Goal: Task Accomplishment & Management: Use online tool/utility

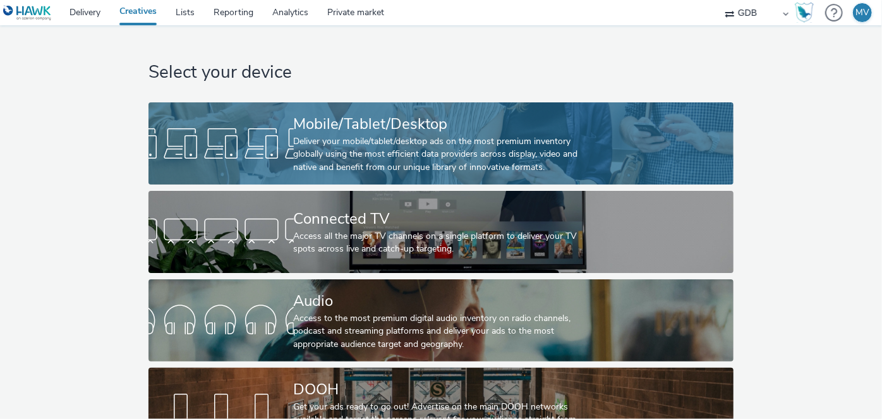
click at [357, 113] on div "Mobile/Tablet/Desktop" at bounding box center [439, 124] width 290 height 22
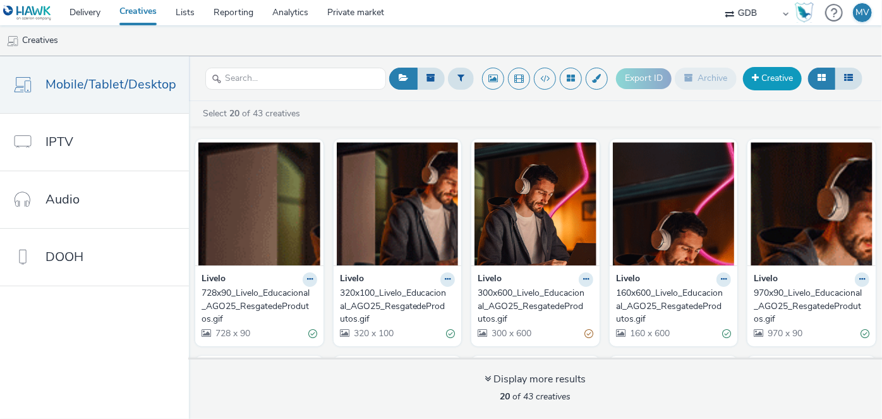
click at [771, 80] on link "Creative" at bounding box center [772, 78] width 59 height 23
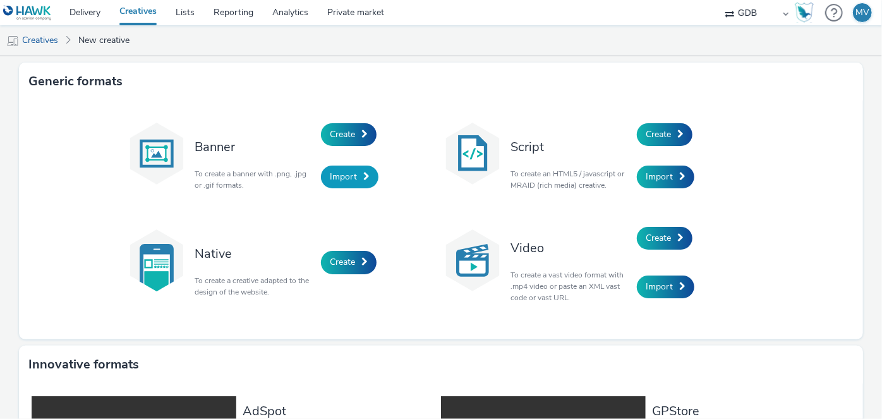
click at [345, 172] on span "Import" at bounding box center [343, 177] width 27 height 12
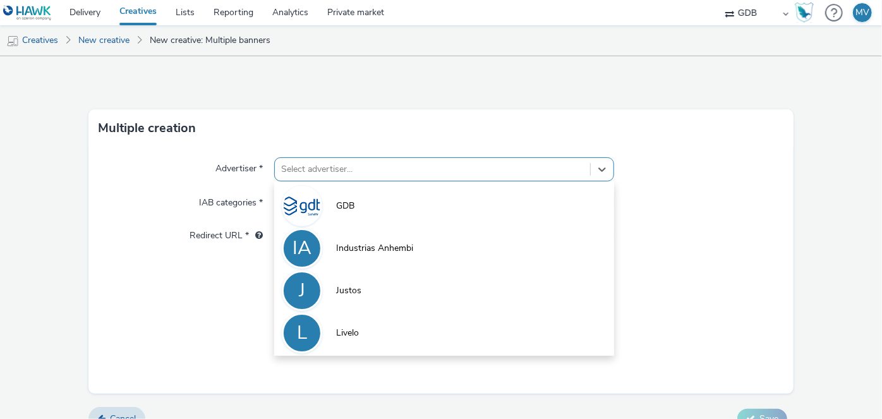
click at [397, 167] on div at bounding box center [432, 169] width 302 height 15
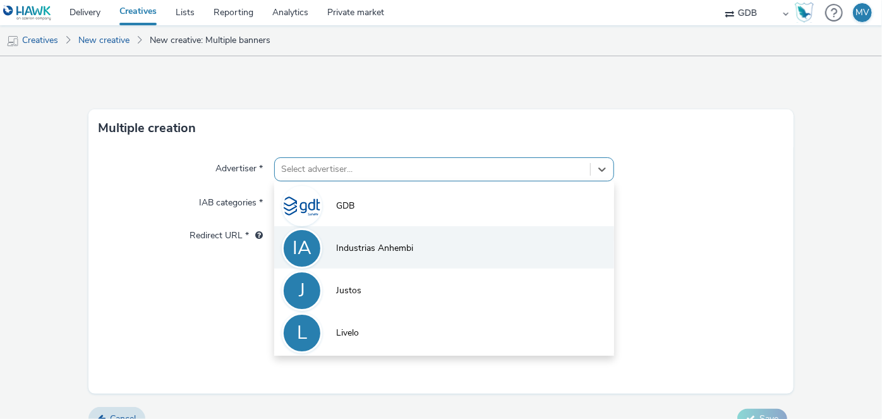
click at [346, 255] on li "IA Industrias Anhembi" at bounding box center [443, 247] width 339 height 42
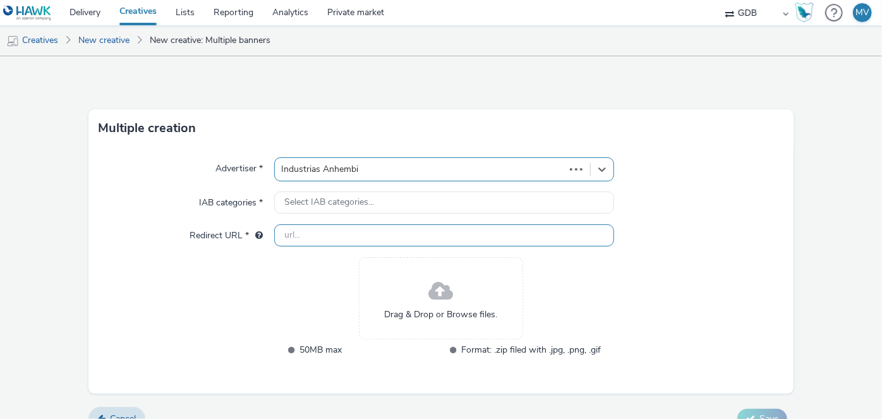
type input "[URL][DOMAIN_NAME]"
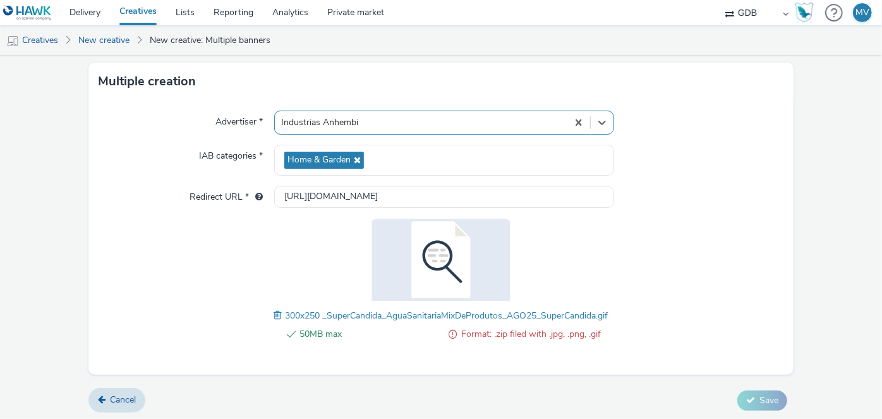
scroll to position [47, 0]
click at [110, 398] on span "Cancel" at bounding box center [123, 399] width 26 height 12
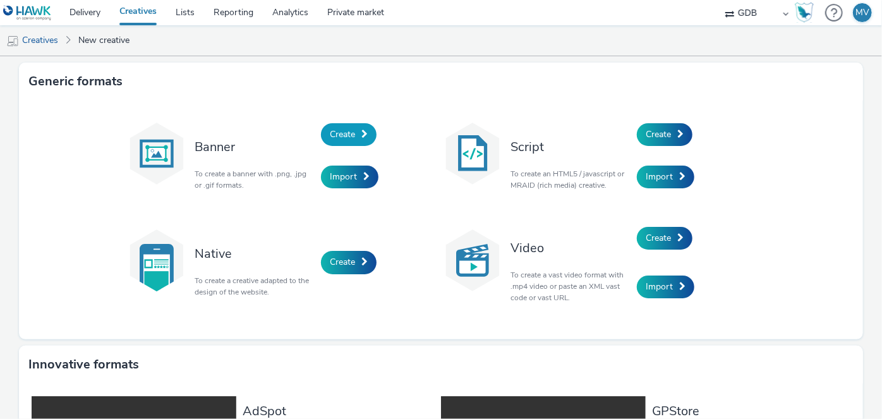
click at [345, 136] on span "Create" at bounding box center [342, 134] width 25 height 12
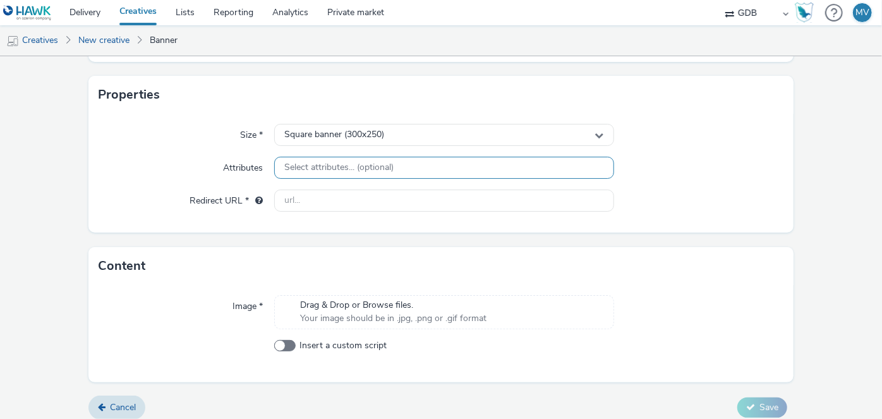
scroll to position [239, 0]
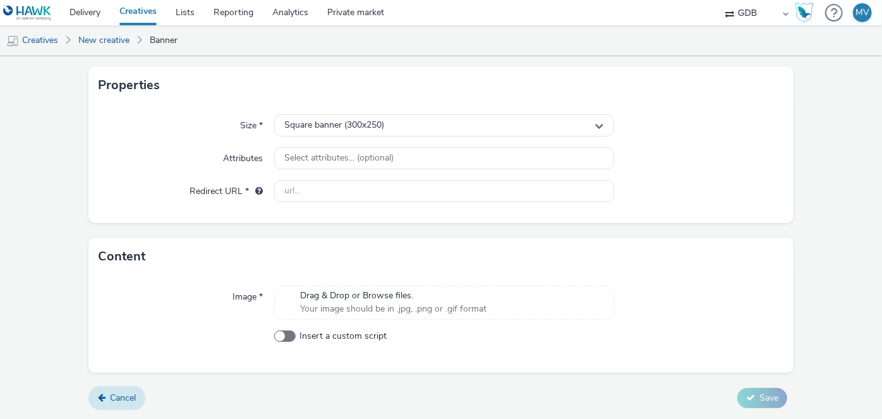
click at [112, 398] on span "Cancel" at bounding box center [123, 398] width 26 height 12
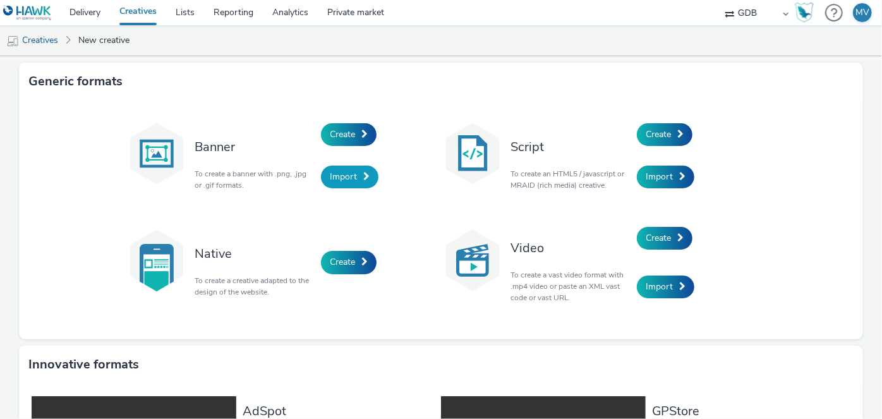
click at [330, 176] on span "Import" at bounding box center [343, 177] width 27 height 12
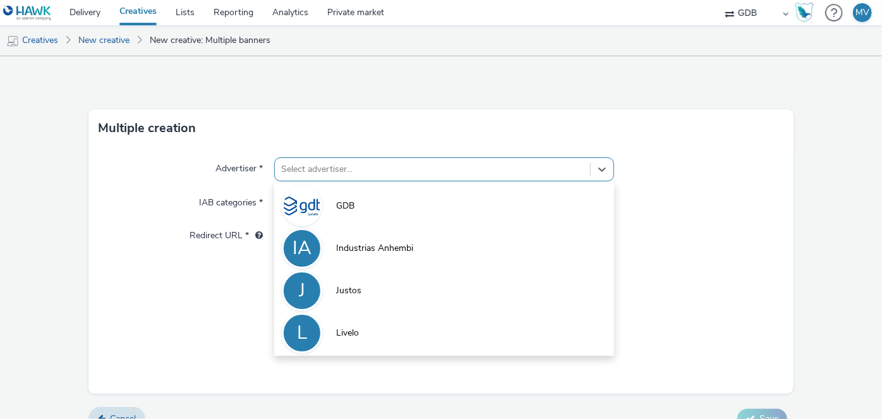
click at [467, 172] on div at bounding box center [432, 169] width 302 height 15
click at [414, 242] on li "IA Industrias Anhembi" at bounding box center [443, 247] width 339 height 42
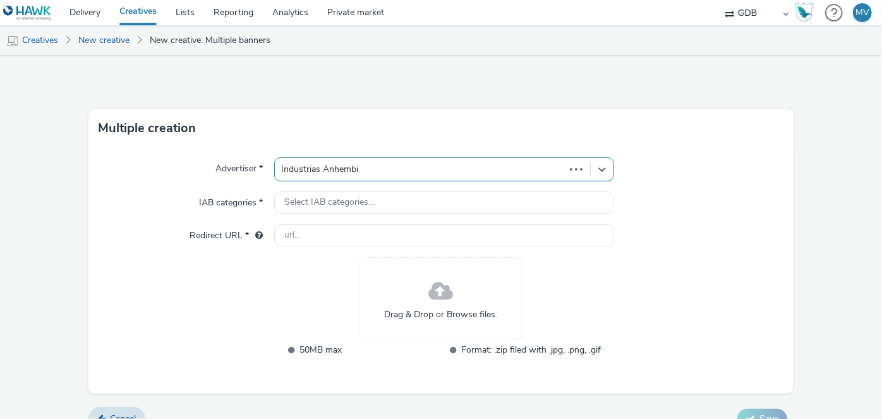
type input "[URL][DOMAIN_NAME]"
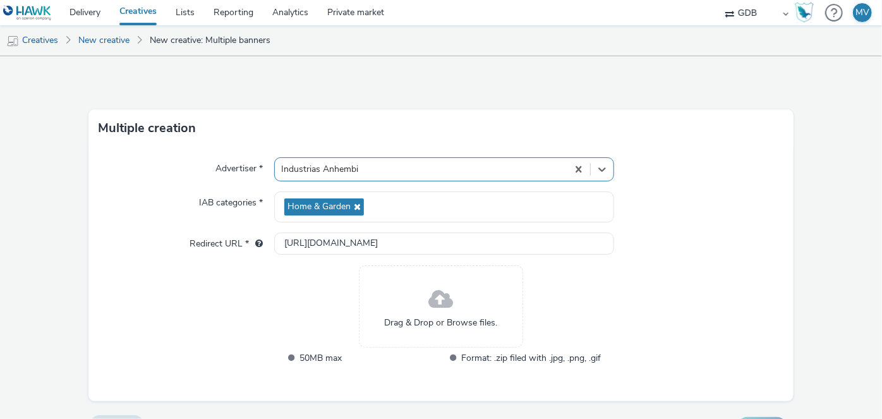
click at [432, 318] on span "Drag & Drop or Browse files." at bounding box center [441, 322] width 113 height 13
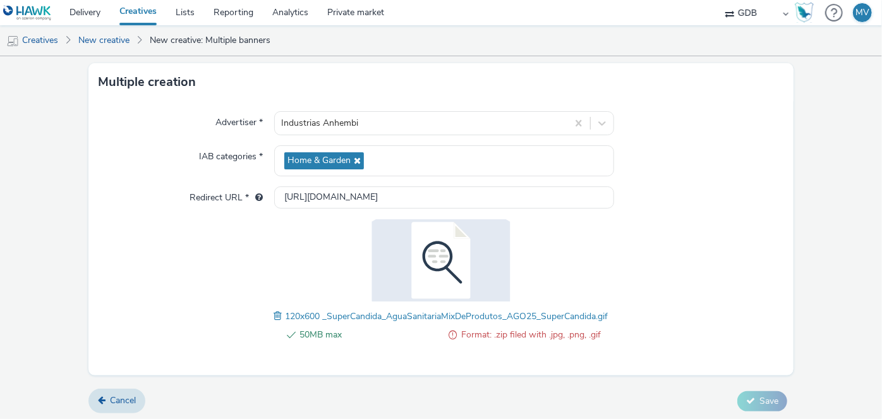
scroll to position [47, 0]
click at [451, 328] on span at bounding box center [453, 333] width 8 height 15
drag, startPoint x: 482, startPoint y: 314, endPoint x: 498, endPoint y: 314, distance: 15.8
click at [498, 314] on span "120x600 _SuperCandida_AguaSanitariaMixDeProdutos_AGO25_SuperCandida.gif" at bounding box center [447, 315] width 323 height 12
click at [592, 315] on span "120x600 _SuperCandida_AguaSanitariaMixDeProdutos_AGO25_SuperCandida.gif" at bounding box center [447, 315] width 323 height 12
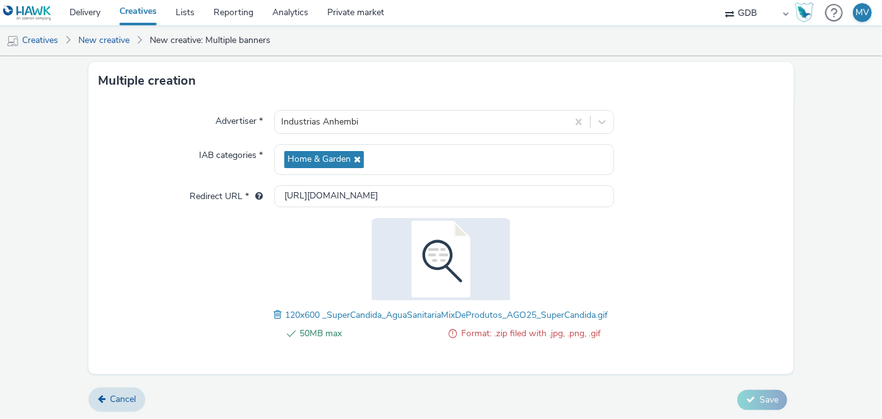
click at [562, 314] on span "120x600 _SuperCandida_AguaSanitariaMixDeProdutos_AGO25_SuperCandida.gif" at bounding box center [447, 315] width 323 height 12
click at [423, 259] on img at bounding box center [441, 259] width 164 height 82
click at [428, 291] on img at bounding box center [441, 259] width 164 height 82
drag, startPoint x: 292, startPoint y: 334, endPoint x: 225, endPoint y: 339, distance: 67.1
click at [288, 335] on li "50MB max" at bounding box center [360, 333] width 159 height 15
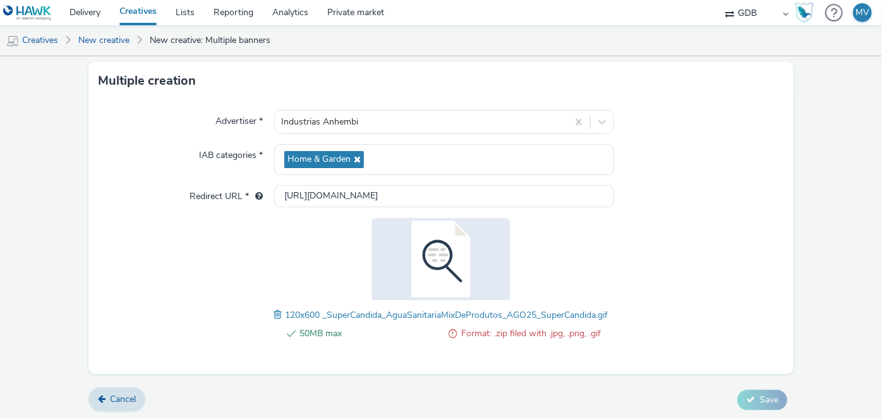
click at [274, 315] on span at bounding box center [279, 315] width 11 height 14
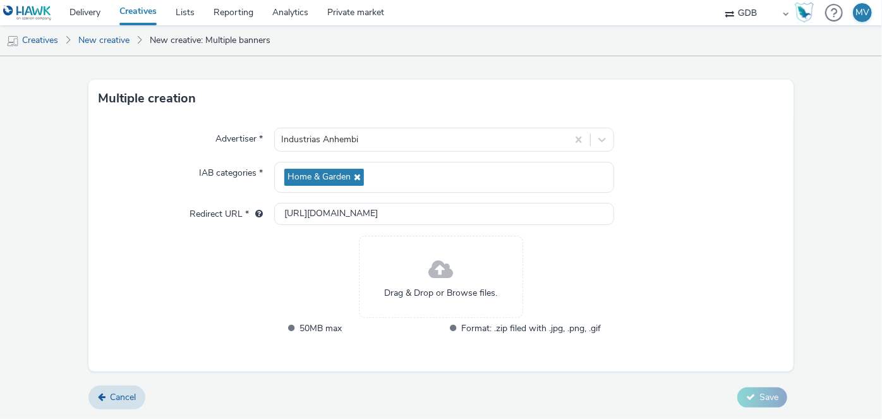
scroll to position [28, 0]
click at [448, 299] on span "Drag & Drop or Browse files." at bounding box center [441, 294] width 113 height 13
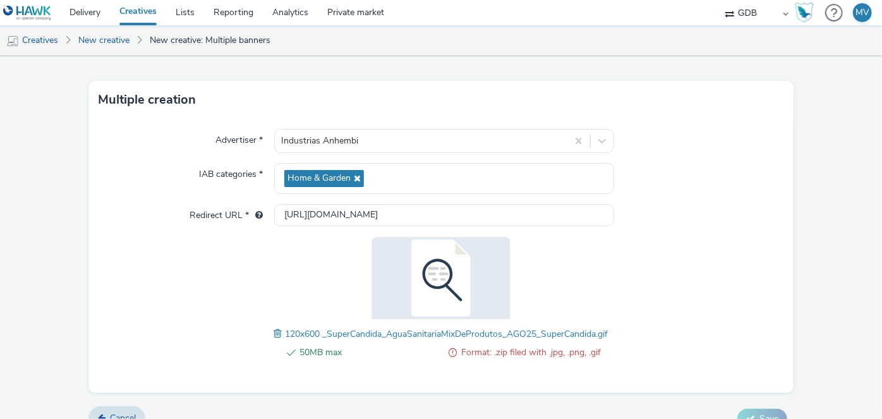
click at [488, 352] on span "Format: .zip filed with .jpg, .png, .gif" at bounding box center [532, 352] width 140 height 15
click at [449, 351] on span at bounding box center [453, 352] width 8 height 15
click at [589, 334] on span "120x600 _SuperCandida_AguaSanitariaMixDeProdutos_AGO25_SuperCandida.gif" at bounding box center [447, 334] width 323 height 12
click at [600, 332] on span "120x600 _SuperCandida_AguaSanitariaMixDeProdutos_AGO25_SuperCandida.gif" at bounding box center [447, 334] width 323 height 12
click at [107, 409] on link "Cancel" at bounding box center [116, 418] width 57 height 24
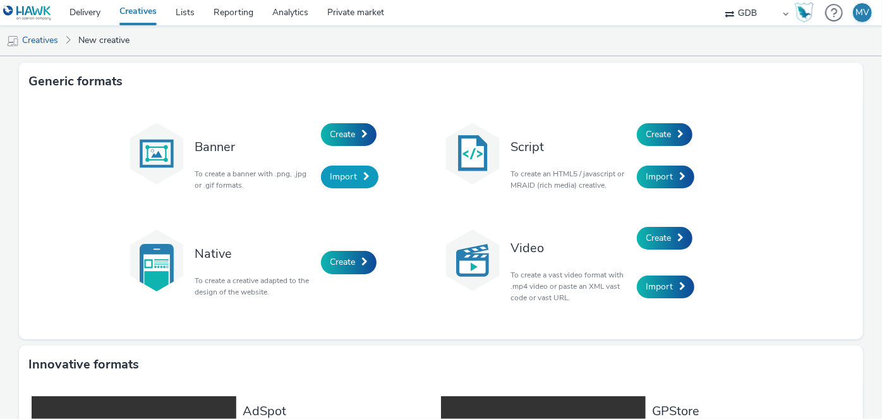
click at [347, 168] on link "Import" at bounding box center [349, 176] width 57 height 23
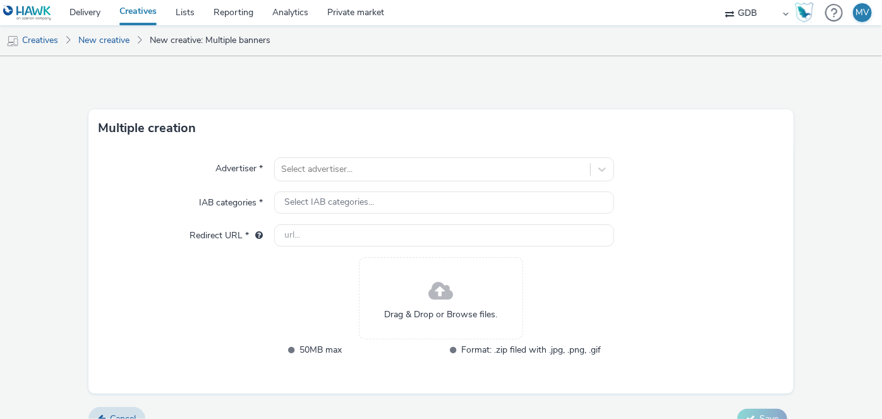
click at [140, 14] on link "Creatives" at bounding box center [138, 12] width 56 height 25
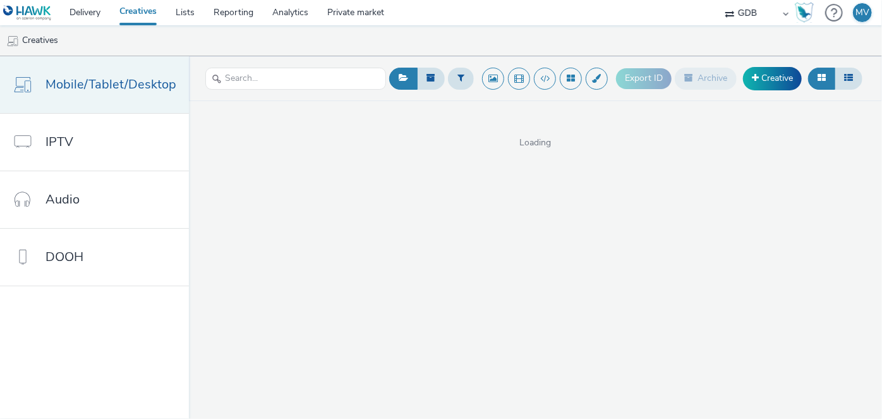
click at [76, 80] on span "Mobile/Tablet/Desktop" at bounding box center [110, 84] width 131 height 18
click at [763, 78] on link "Creative" at bounding box center [772, 78] width 59 height 23
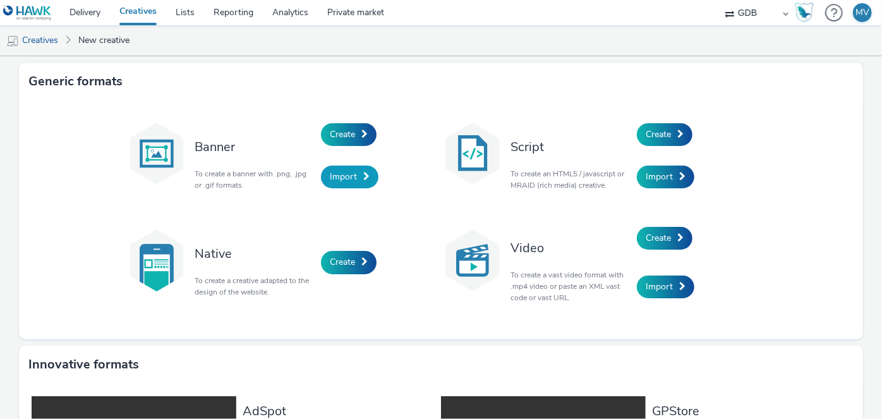
click at [331, 181] on span "Import" at bounding box center [343, 177] width 27 height 12
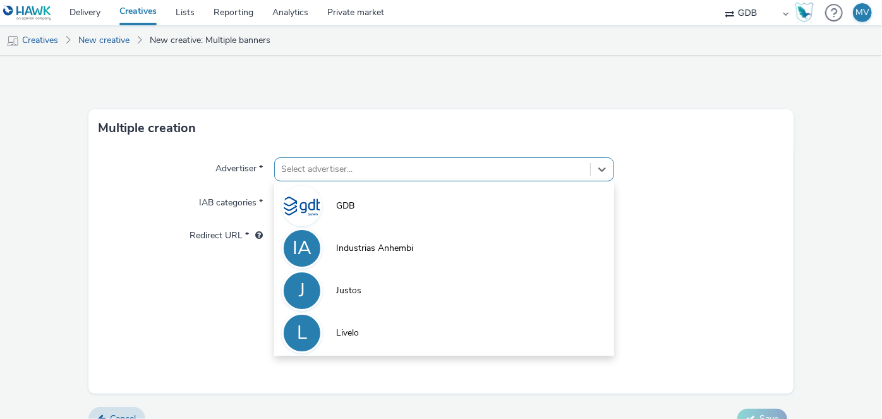
click at [335, 174] on div at bounding box center [432, 169] width 302 height 15
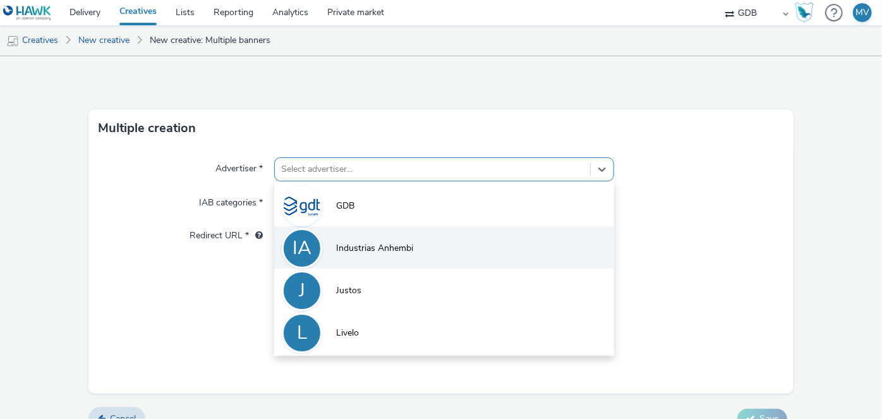
click at [331, 246] on li "IA Industrias Anhembi" at bounding box center [443, 247] width 339 height 42
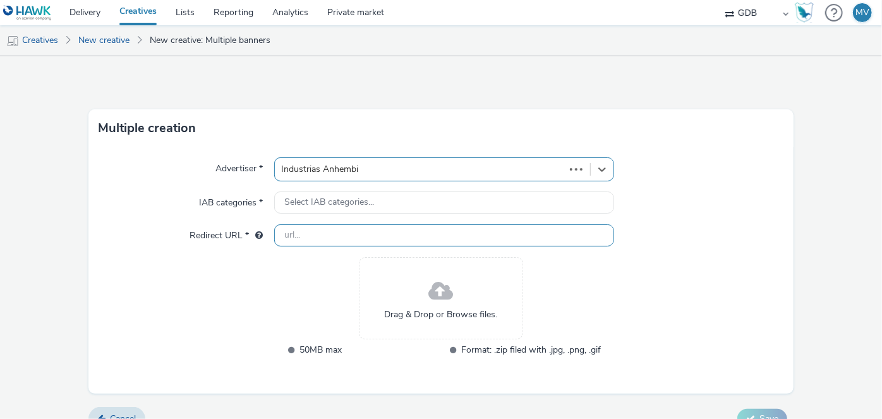
type input "[URL][DOMAIN_NAME]"
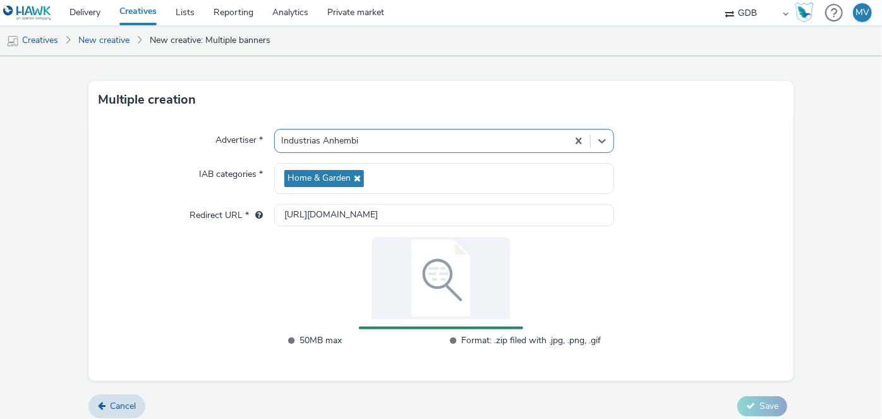
scroll to position [35, 0]
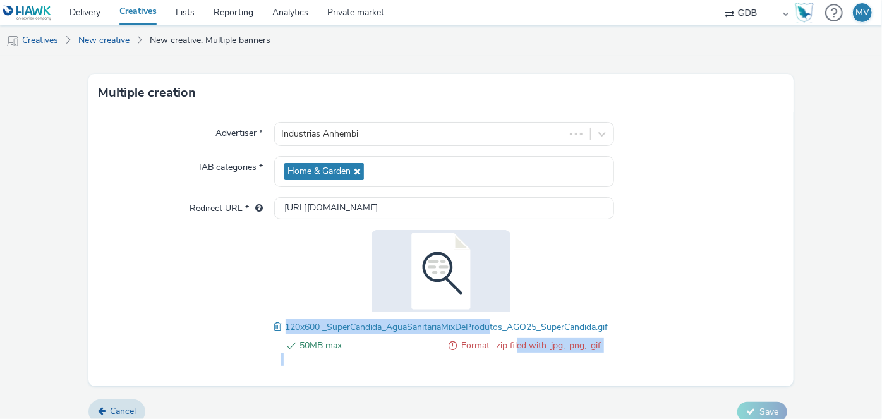
drag, startPoint x: 488, startPoint y: 334, endPoint x: 515, endPoint y: 336, distance: 27.3
click at [512, 337] on div "50MB max Format: .zip filed with .jpg, .png, .gif 120x600 _SuperCandida_AguaSan…" at bounding box center [441, 298] width 334 height 136
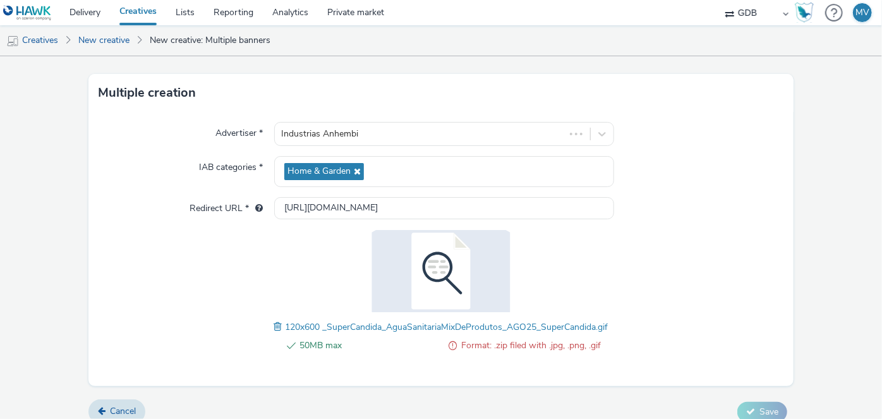
click at [709, 300] on div "Advertiser * Industrias Anhembi IAB categories * Home & Garden Redirect URL * […" at bounding box center [441, 249] width 706 height 274
click at [274, 327] on span at bounding box center [279, 327] width 11 height 14
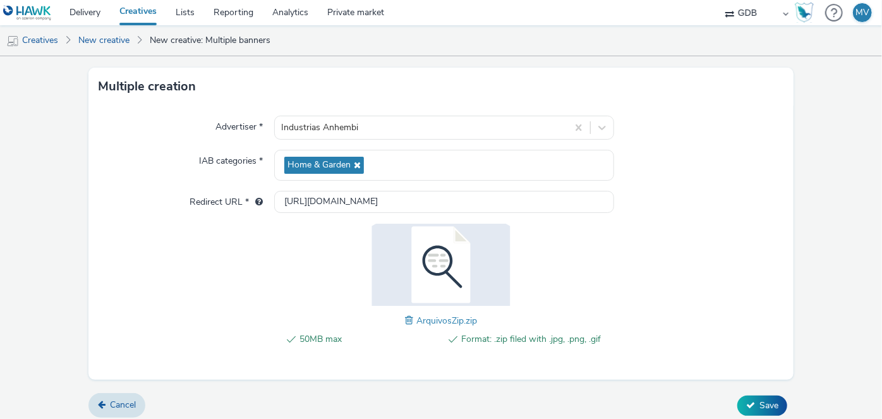
scroll to position [47, 0]
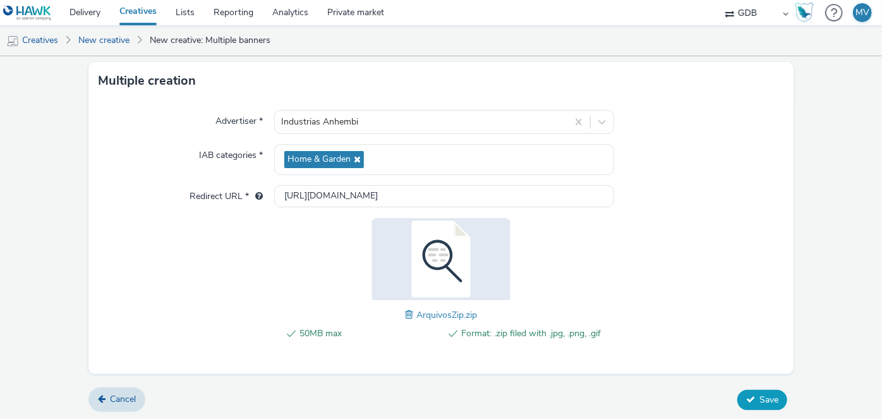
click at [759, 403] on span "Save" at bounding box center [768, 400] width 19 height 12
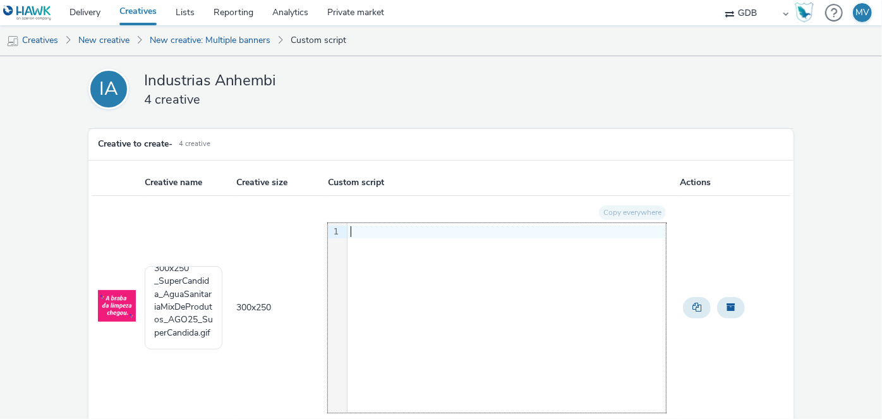
click at [387, 231] on div at bounding box center [506, 231] width 318 height 13
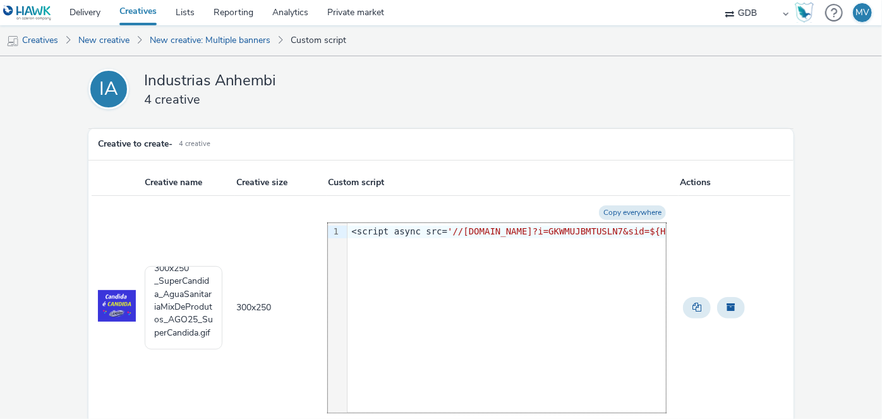
scroll to position [0, 671]
click at [638, 211] on button "Copy everywhere" at bounding box center [632, 212] width 67 height 15
click at [489, 241] on div "9 1 › <script async src= '//[DOMAIN_NAME]?i=GKWMUJBMTUSLN7&sid=${HAWK_PUBLISHER…" at bounding box center [497, 317] width 338 height 189
click at [411, 245] on div "9 1 › <script async src= '//[DOMAIN_NAME]?i=GKWMUJBMTUSLN7&sid=${HAWK_PUBLISHER…" at bounding box center [497, 317] width 338 height 189
click at [349, 245] on div "9 1 › <script async src= '//[DOMAIN_NAME]?i=GKWMUJBMTUSLN7&sid=${HAWK_PUBLISHER…" at bounding box center [497, 317] width 338 height 189
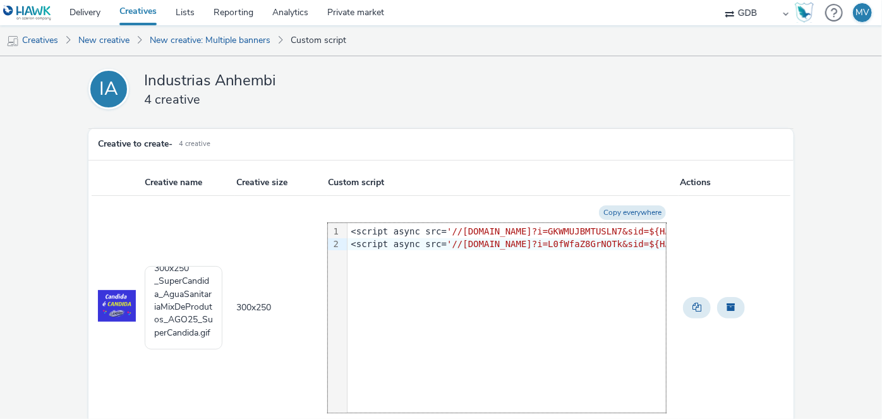
scroll to position [0, 686]
click at [639, 210] on button "Copy everywhere" at bounding box center [632, 212] width 67 height 15
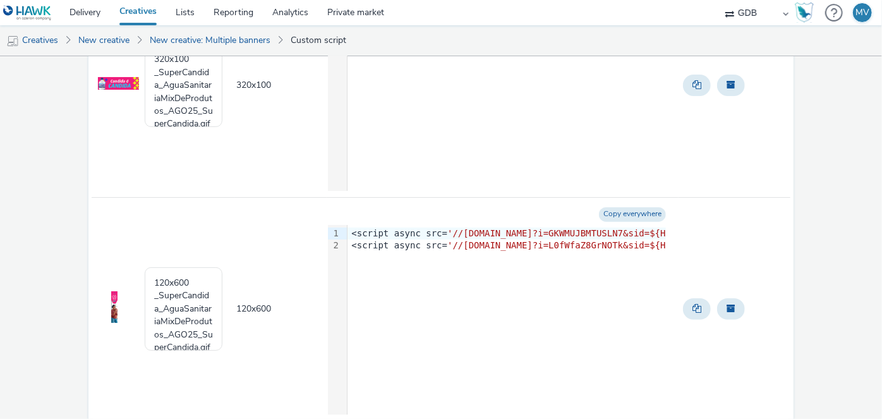
scroll to position [728, 0]
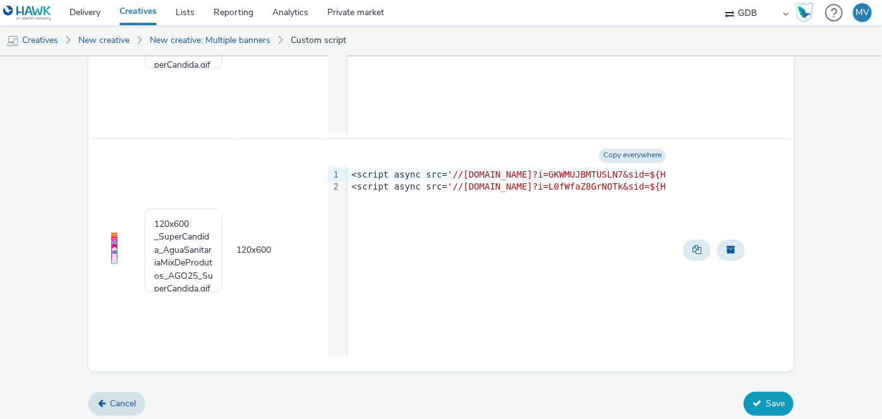
click at [757, 403] on button "Save" at bounding box center [768, 404] width 50 height 24
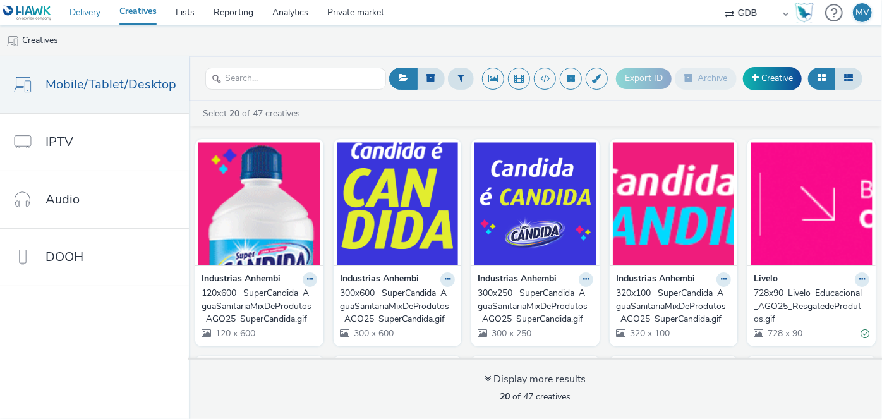
click at [87, 16] on link "Delivery" at bounding box center [85, 12] width 50 height 25
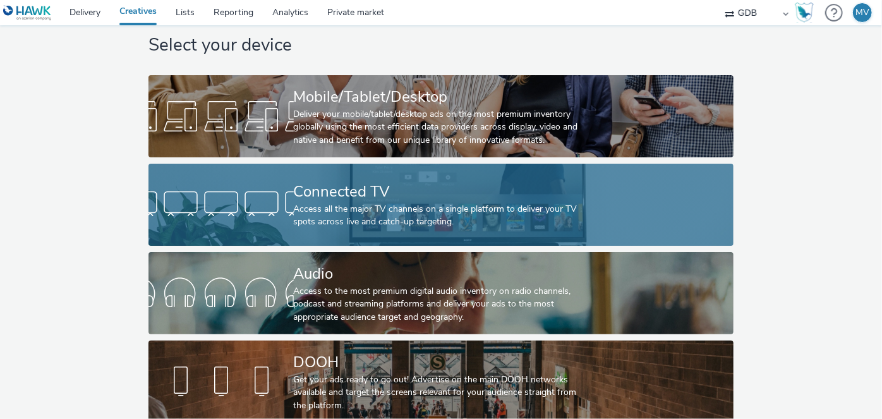
scroll to position [45, 0]
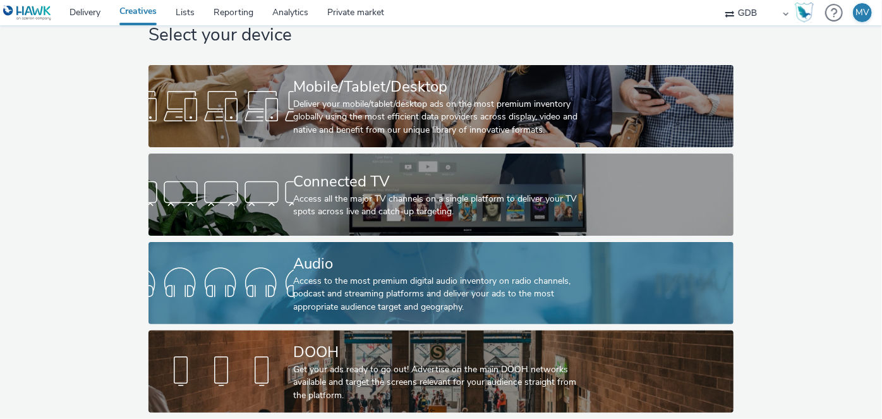
click at [288, 242] on link "Audio Access to the most premium digital audio inventory on radio channels, pod…" at bounding box center [440, 283] width 585 height 82
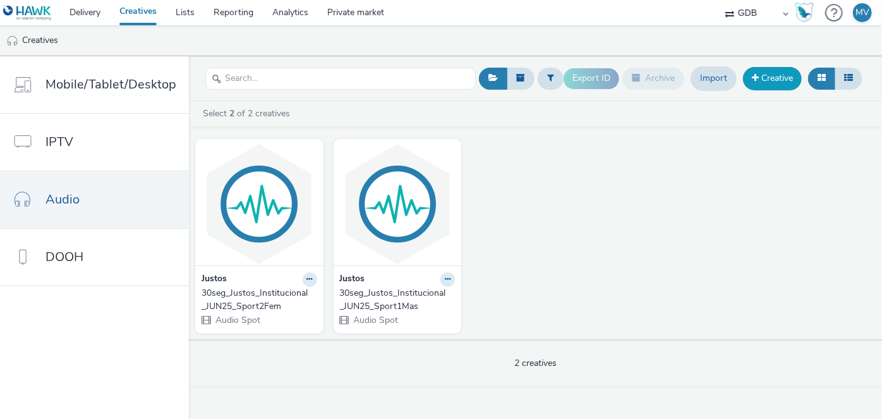
click at [773, 84] on link "Creative" at bounding box center [772, 78] width 59 height 23
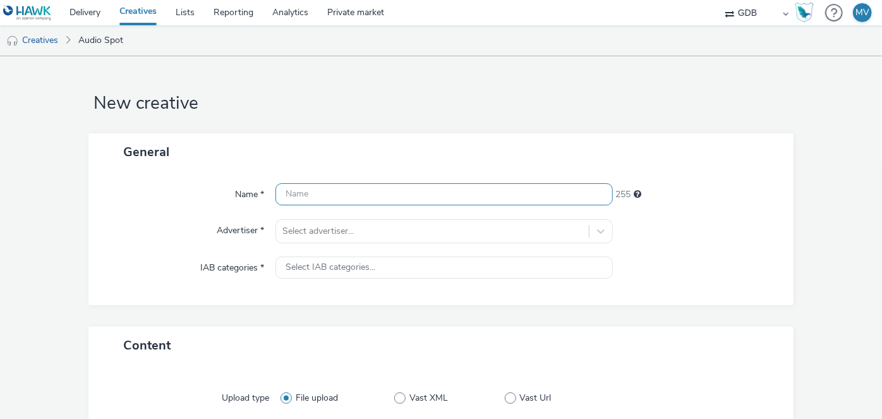
click at [333, 192] on input "text" at bounding box center [443, 194] width 337 height 22
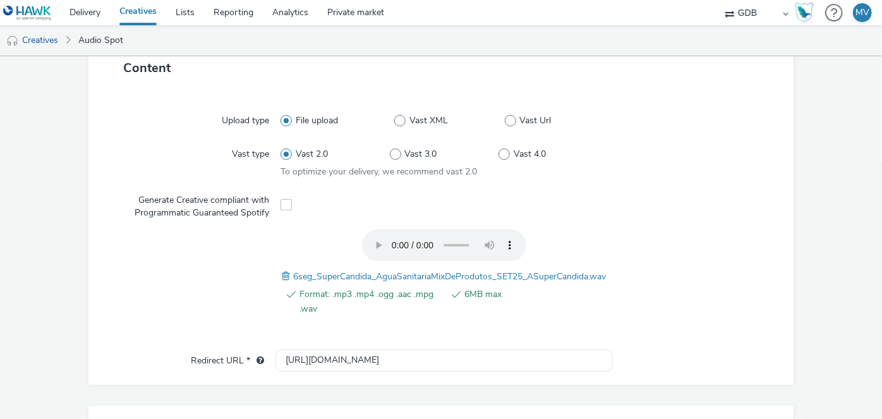
scroll to position [287, 0]
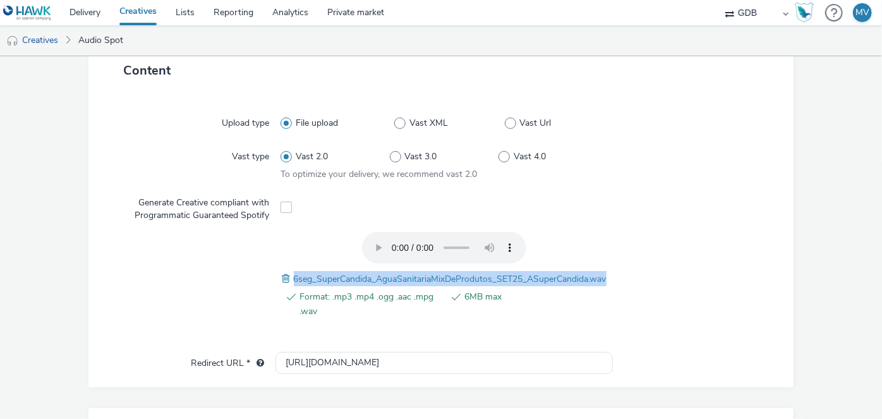
drag, startPoint x: 288, startPoint y: 277, endPoint x: 610, endPoint y: 277, distance: 321.5
click at [610, 277] on div "Format: .mp3 .mp4 .ogg .aac .mpg .wav 6MB max 6seg_SuperCandida_AguaSanitariaMi…" at bounding box center [441, 281] width 660 height 99
copy span "6seg_SuperCandida_AguaSanitariaMixDeProdutos_SET25_ASuperCandida.wav"
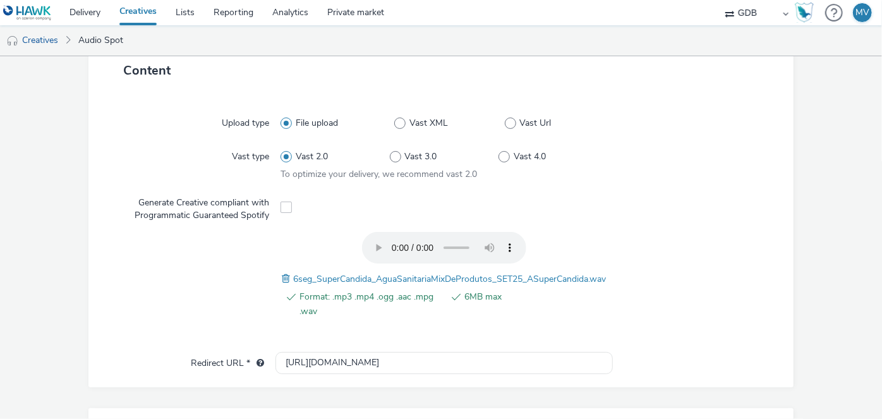
drag, startPoint x: 678, startPoint y: 214, endPoint x: 666, endPoint y: 208, distance: 13.3
click at [678, 214] on div at bounding box center [690, 206] width 164 height 31
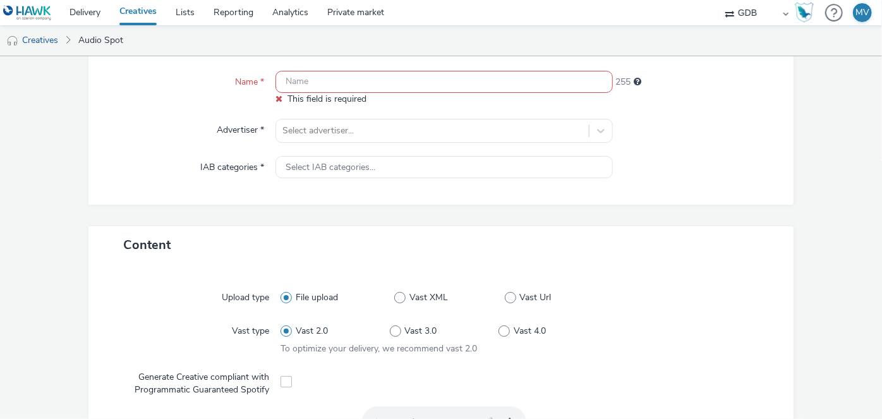
scroll to position [0, 0]
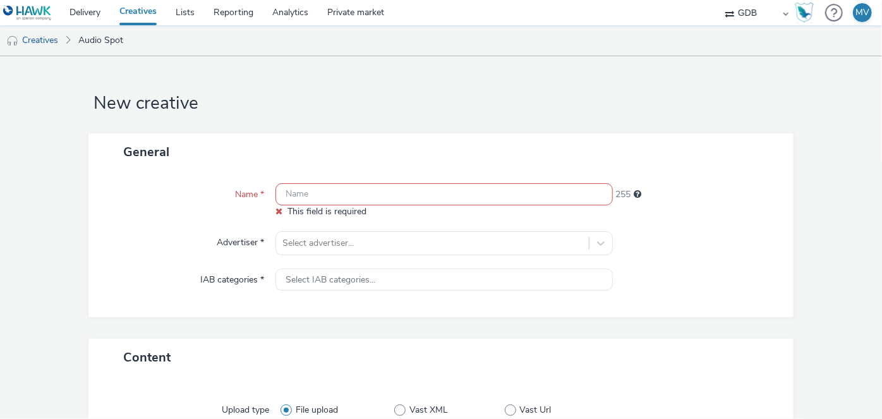
click at [392, 200] on input "text" at bounding box center [443, 194] width 337 height 22
paste input "6seg_SuperCandida_AguaSanitariaMixDeProdutos_SET25_ASuperCandida.wav"
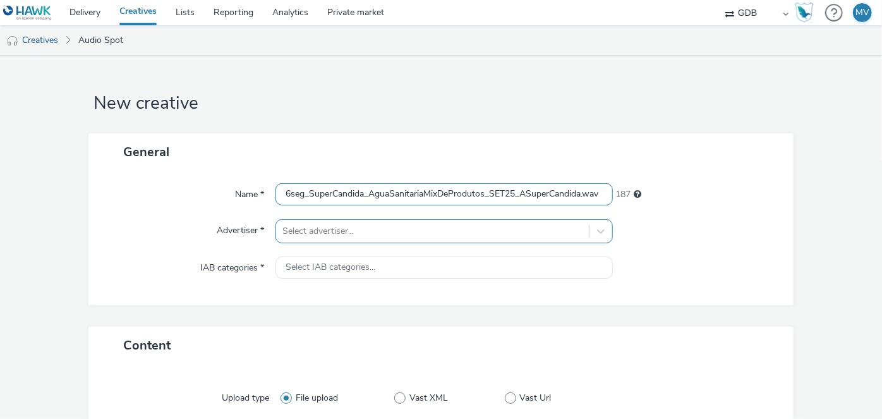
type input "6seg_SuperCandida_AguaSanitariaMixDeProdutos_SET25_ASuperCandida.wav"
click at [433, 227] on div at bounding box center [431, 231] width 299 height 15
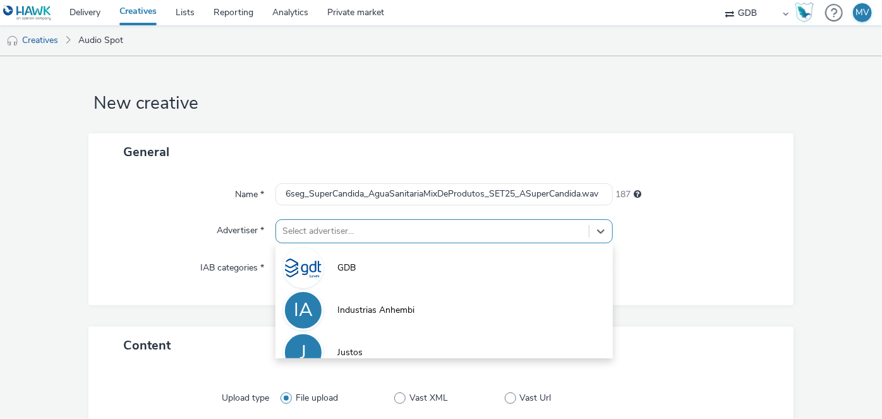
scroll to position [59, 0]
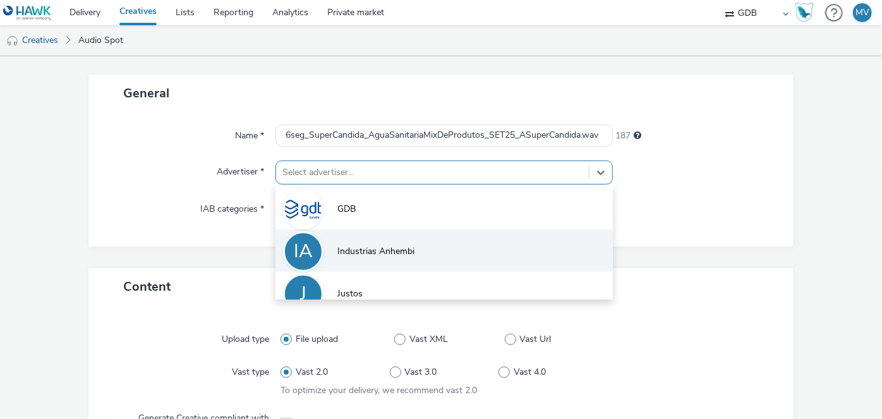
click at [375, 255] on span "Industrias Anhembi" at bounding box center [375, 251] width 77 height 13
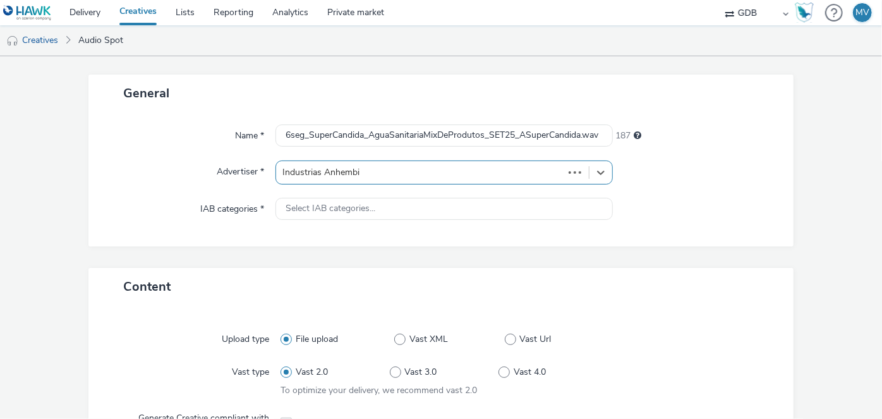
type input "[URL][DOMAIN_NAME]"
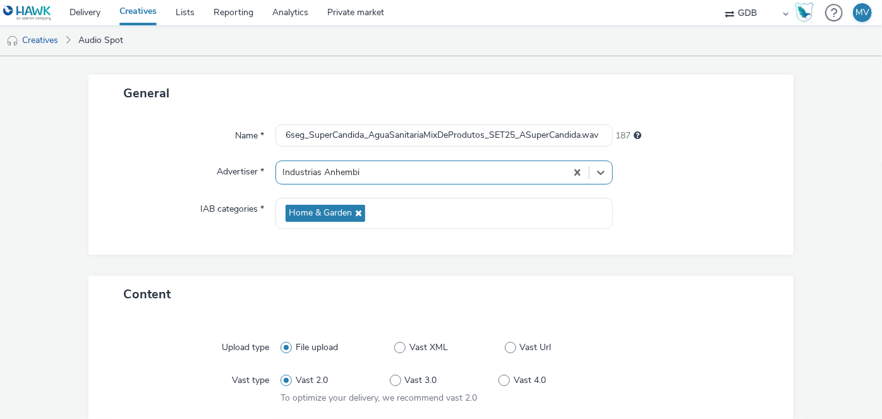
click at [746, 232] on div "Name * 6seg_SuperCandida_AguaSanitariaMixDeProdutos_SET25_ASuperCandida.wav 187…" at bounding box center [441, 183] width 706 height 143
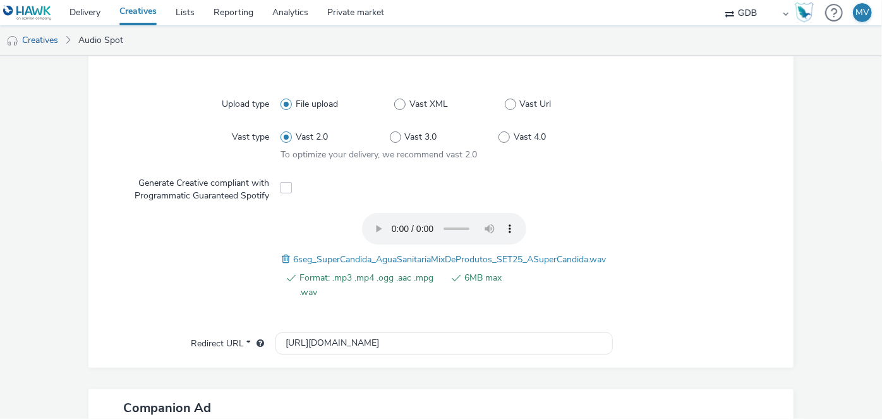
scroll to position [532, 0]
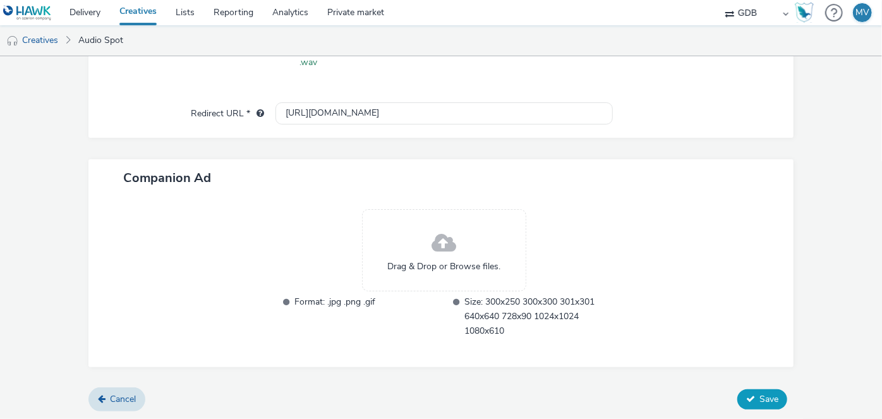
click at [759, 393] on span "Save" at bounding box center [768, 399] width 19 height 12
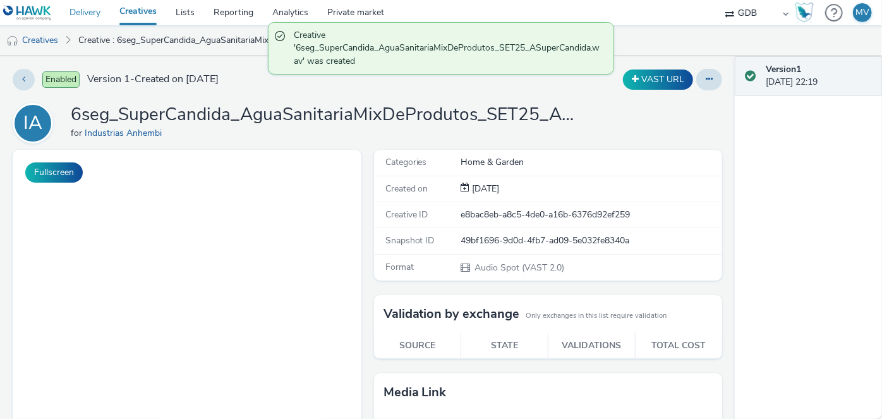
click at [88, 13] on link "Delivery" at bounding box center [85, 12] width 50 height 25
